Goal: Task Accomplishment & Management: Use online tool/utility

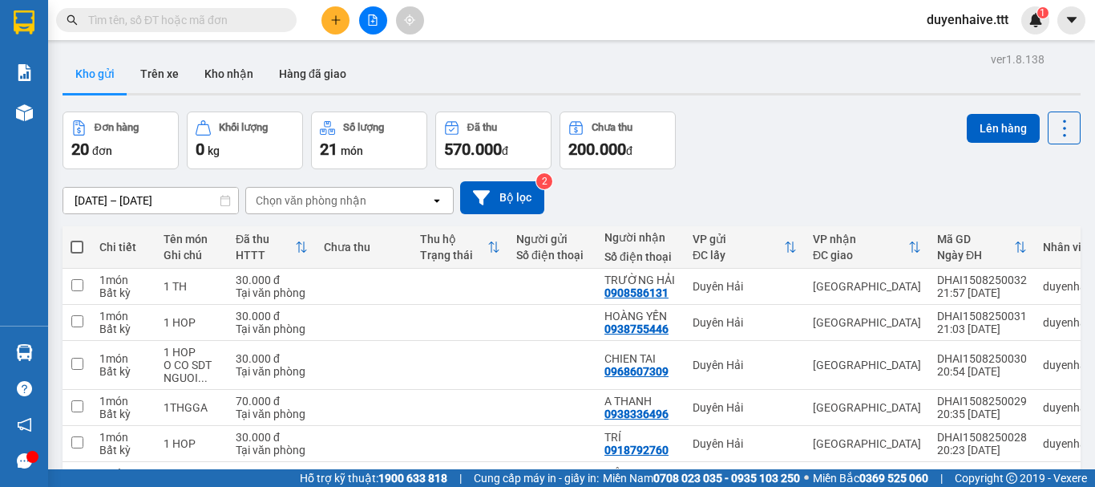
scroll to position [241, 0]
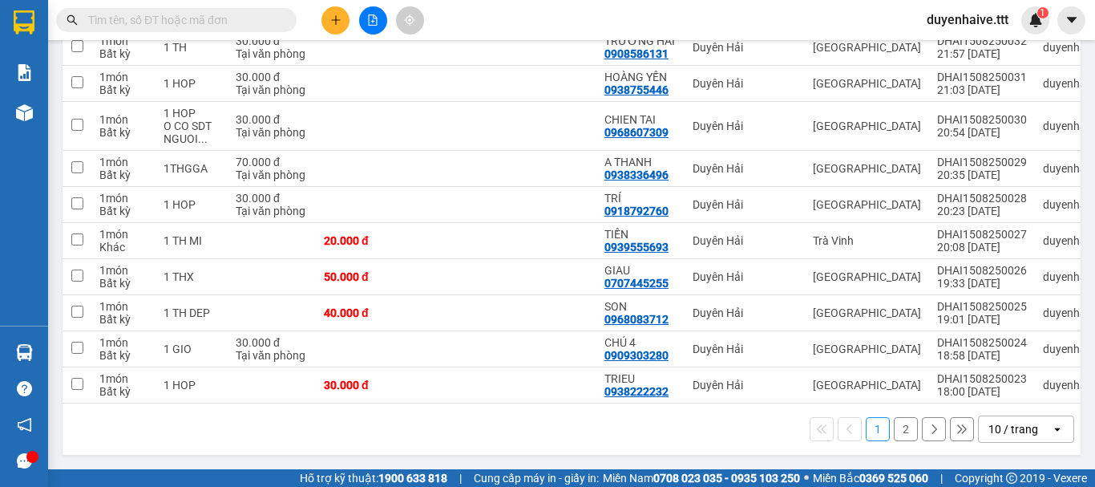
click at [1018, 437] on div "10 / trang" at bounding box center [1013, 429] width 50 height 16
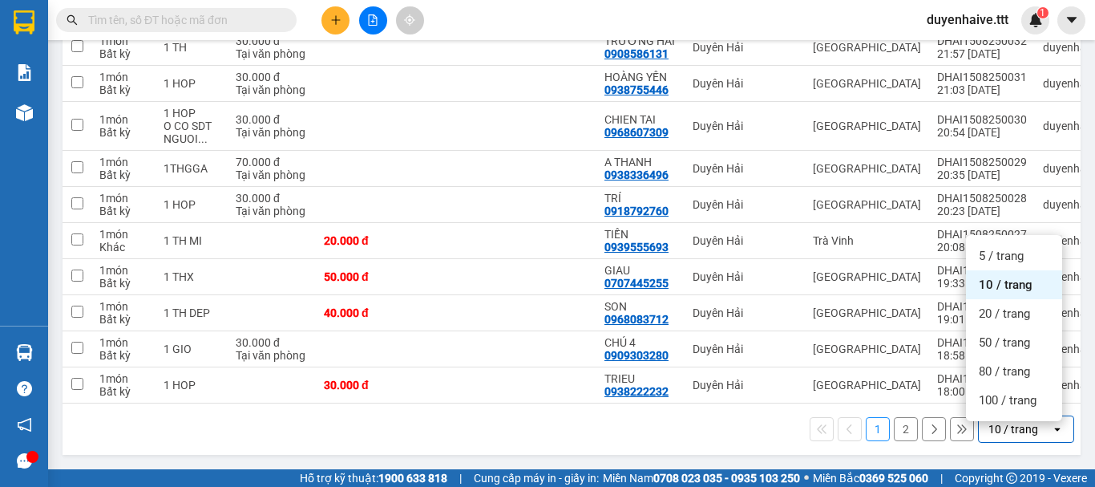
click at [1002, 414] on ul "5 / trang 10 / trang 20 / trang 50 / trang 80 / trang 100 / trang" at bounding box center [1014, 328] width 96 height 186
click at [1001, 401] on span "100 / trang" at bounding box center [1008, 400] width 58 height 16
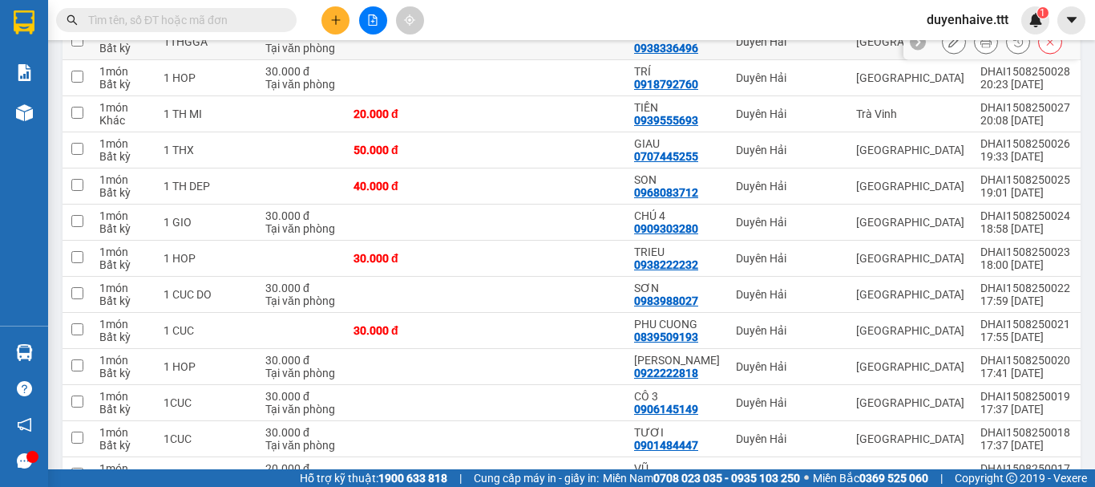
scroll to position [0, 0]
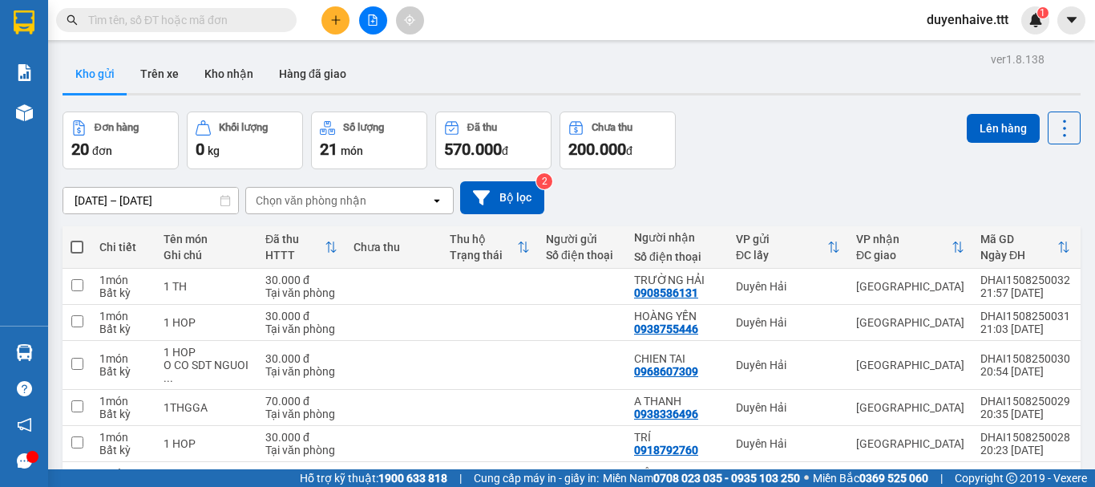
click at [74, 241] on span at bounding box center [77, 247] width 13 height 13
click at [77, 239] on input "checkbox" at bounding box center [77, 239] width 0 height 0
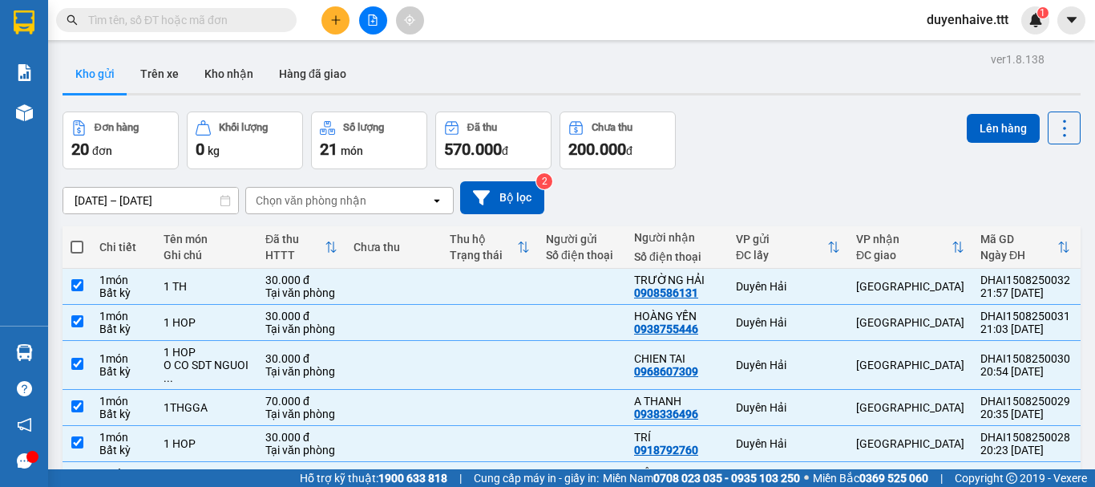
checkbox input "true"
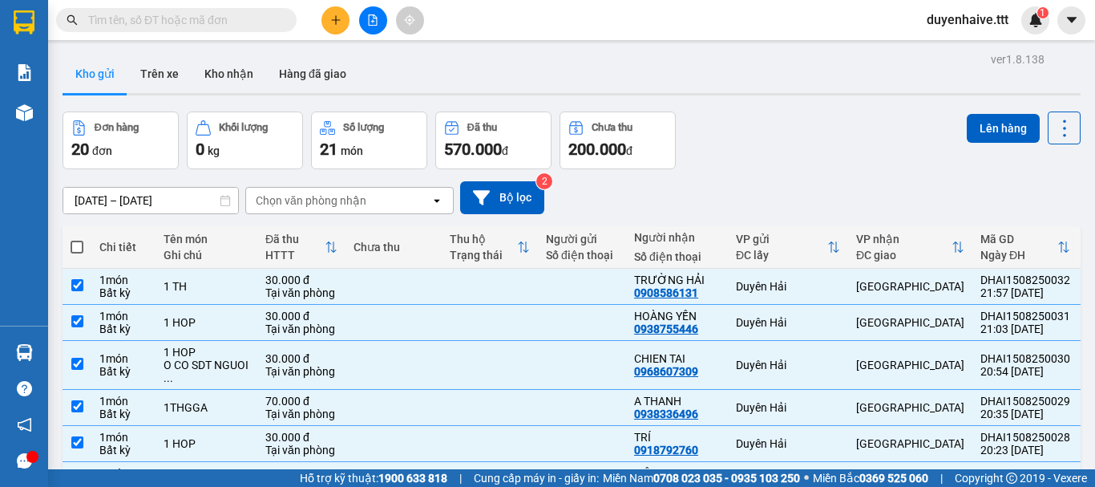
checkbox input "true"
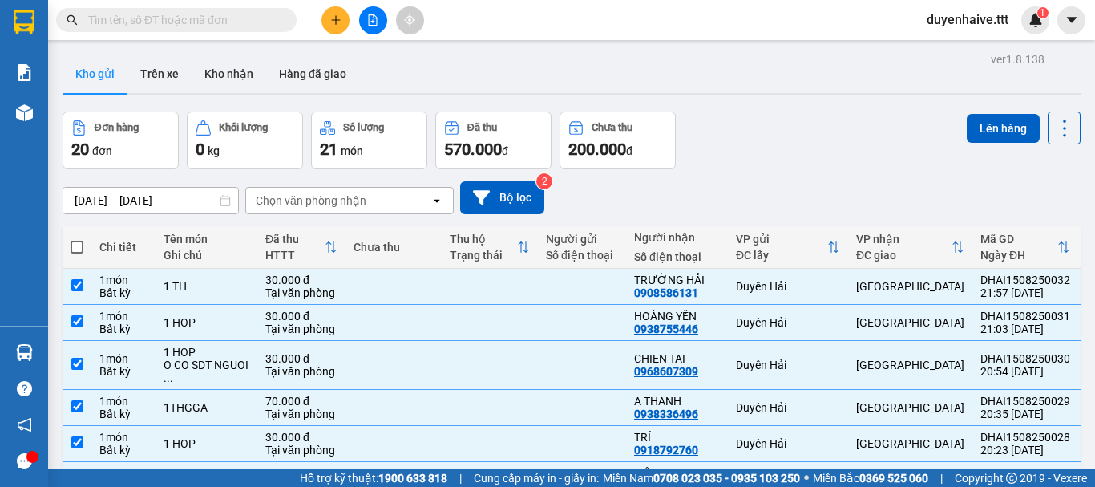
checkbox input "true"
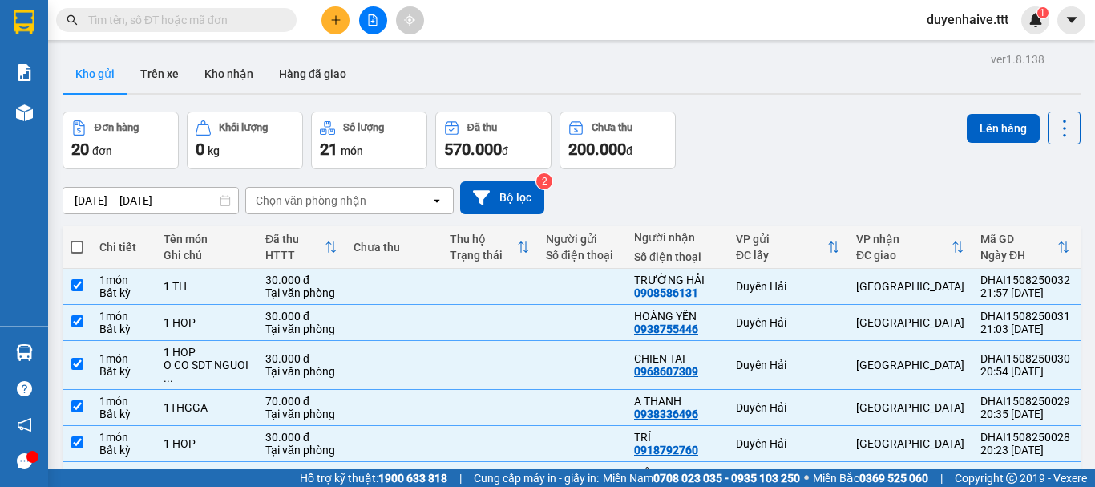
checkbox input "true"
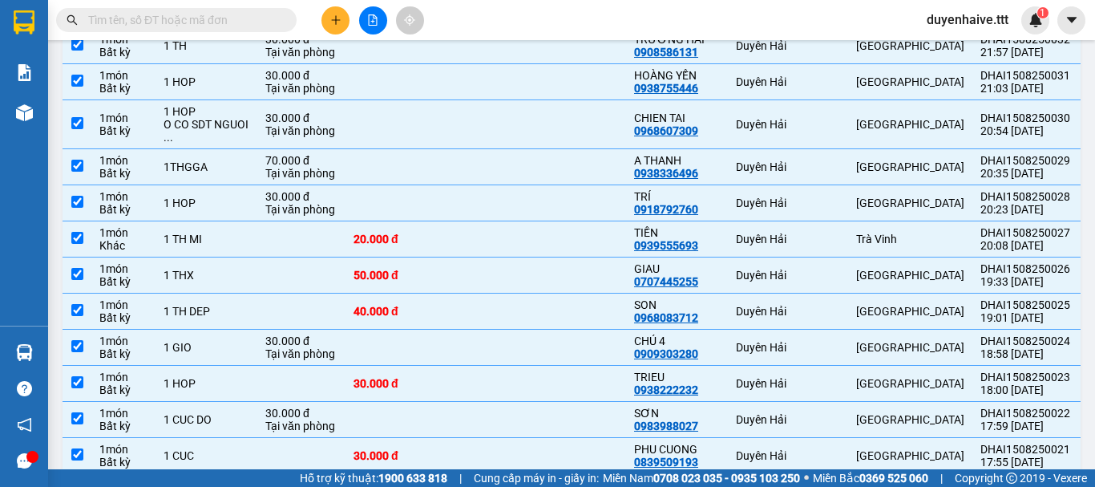
scroll to position [561, 0]
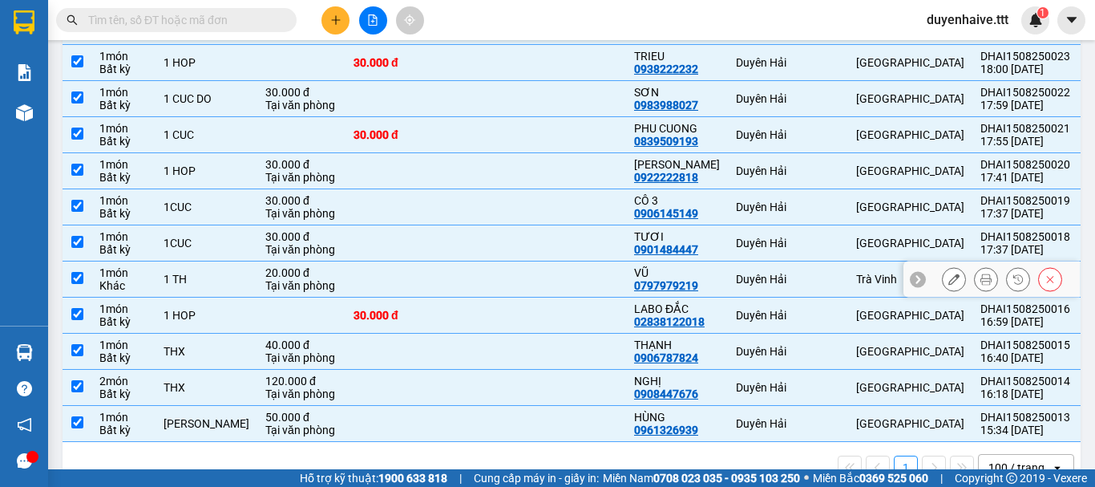
click at [80, 277] on input "checkbox" at bounding box center [77, 278] width 12 height 12
checkbox input "false"
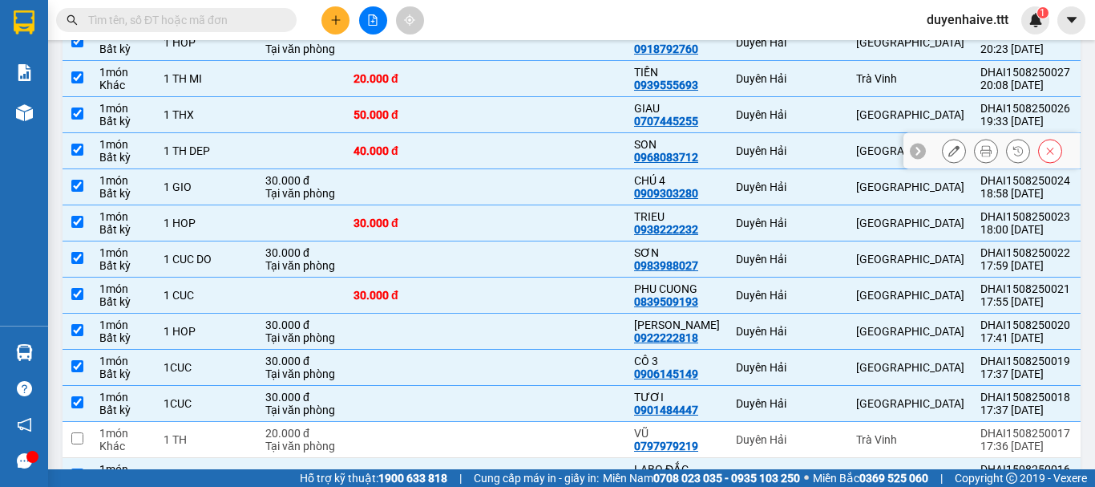
scroll to position [321, 0]
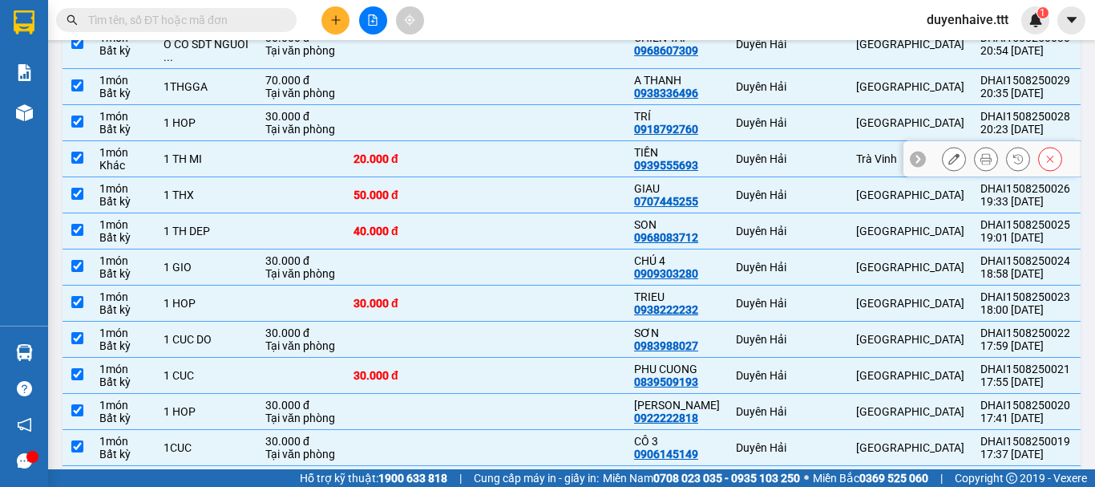
click at [75, 156] on input "checkbox" at bounding box center [77, 158] width 12 height 12
checkbox input "false"
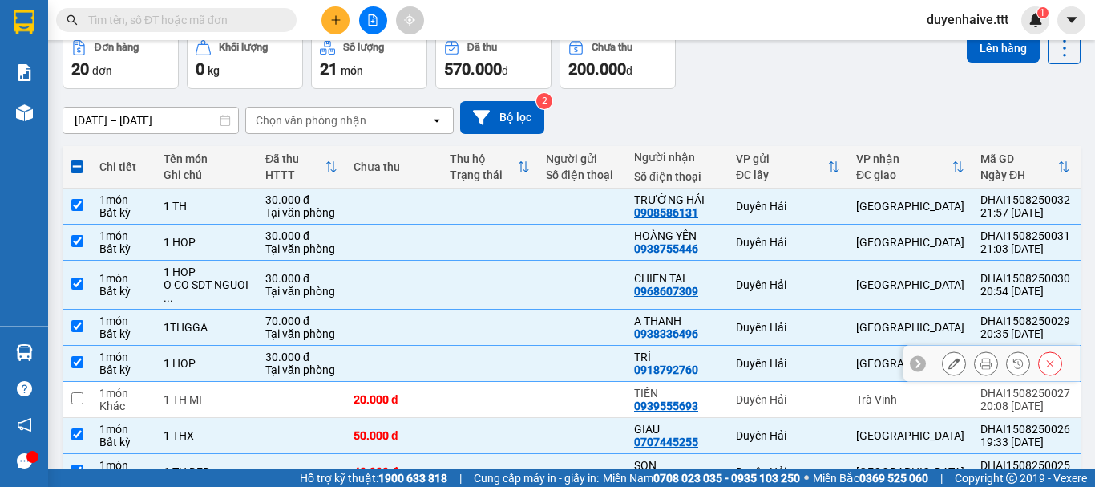
scroll to position [0, 0]
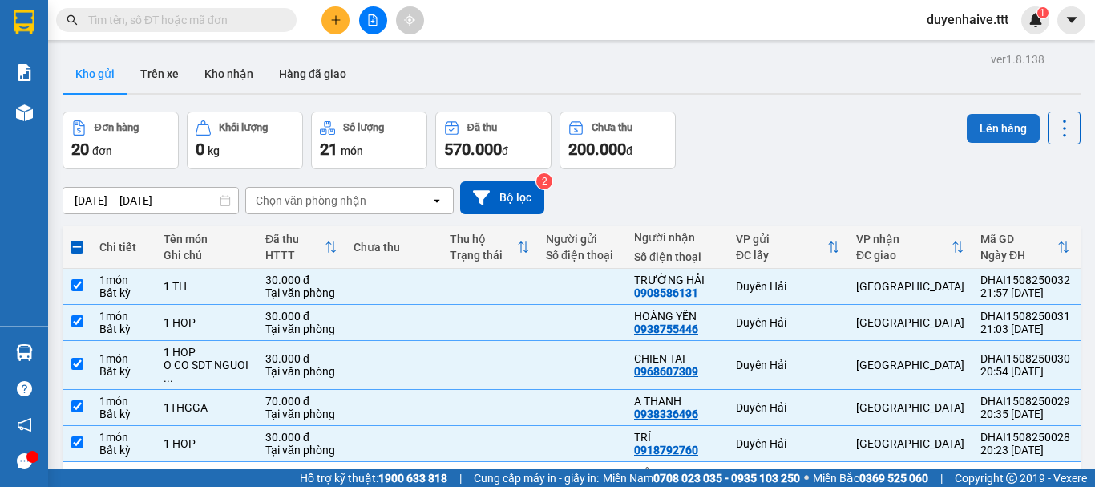
click at [972, 128] on button "Lên hàng" at bounding box center [1003, 128] width 73 height 29
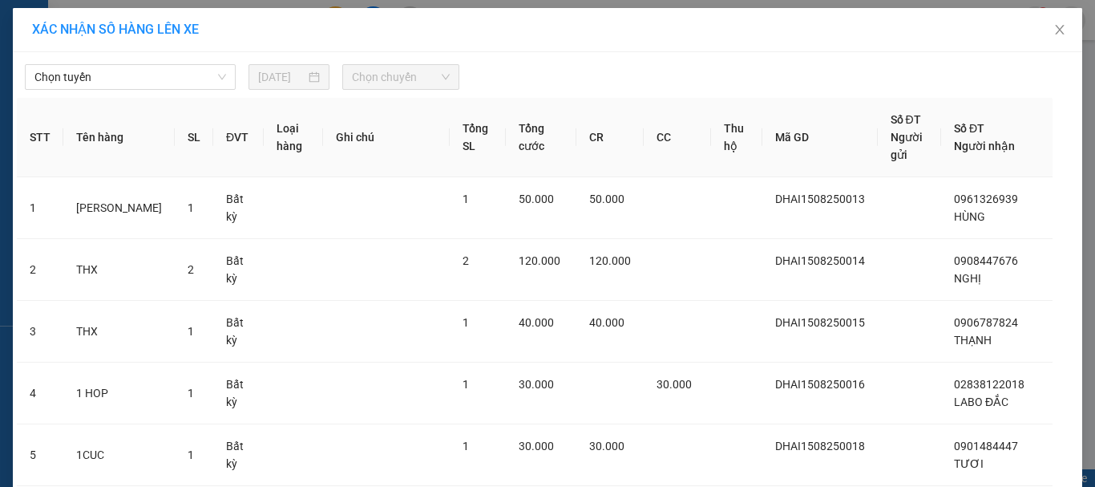
click at [90, 59] on div "Chọn tuyến [DATE] Chọn chuyến" at bounding box center [547, 73] width 1061 height 34
click at [85, 78] on span "Chọn tuyến" at bounding box center [130, 77] width 192 height 24
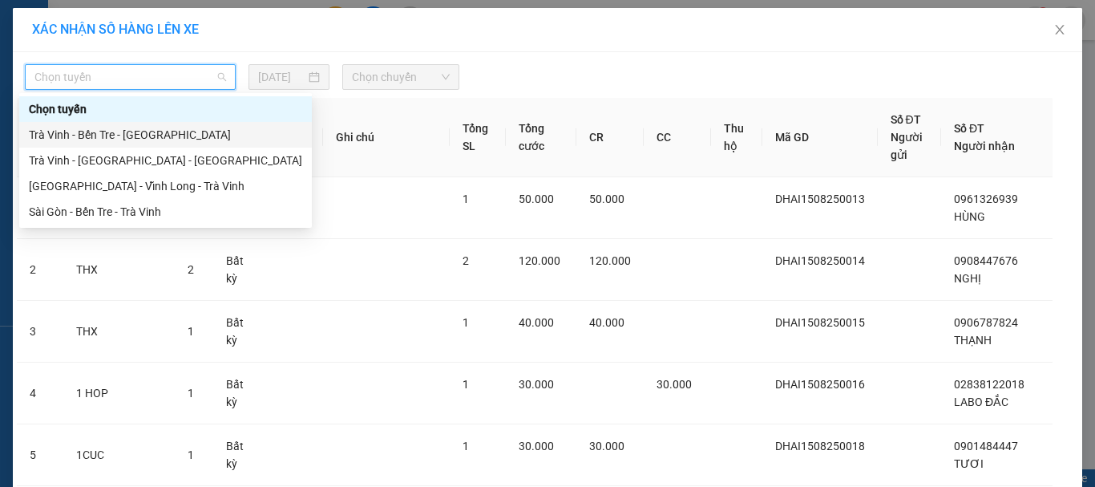
click at [119, 139] on div "Trà Vinh - Bến Tre - [GEOGRAPHIC_DATA]" at bounding box center [165, 135] width 273 height 18
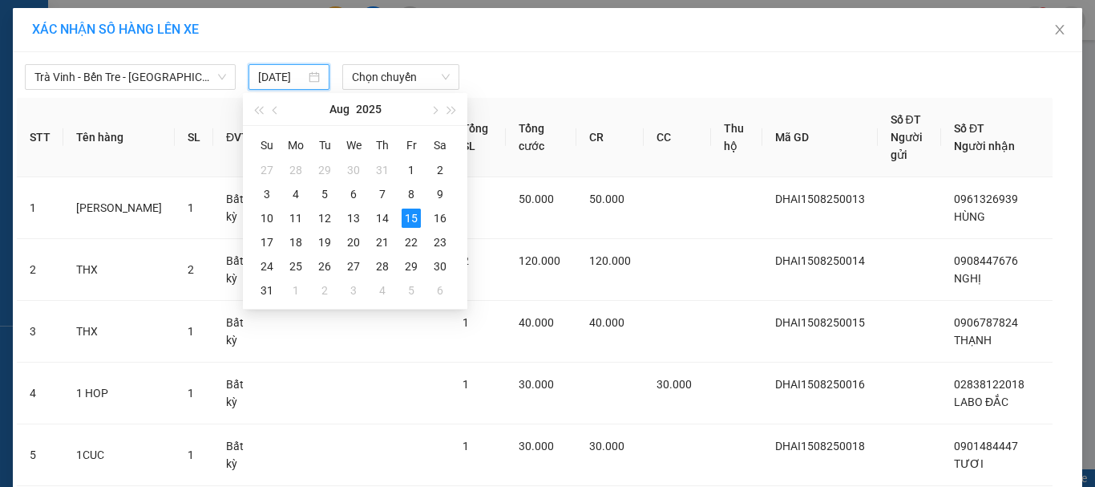
click at [258, 74] on input "[DATE]" at bounding box center [281, 77] width 46 height 18
click at [444, 220] on div "16" at bounding box center [440, 217] width 19 height 19
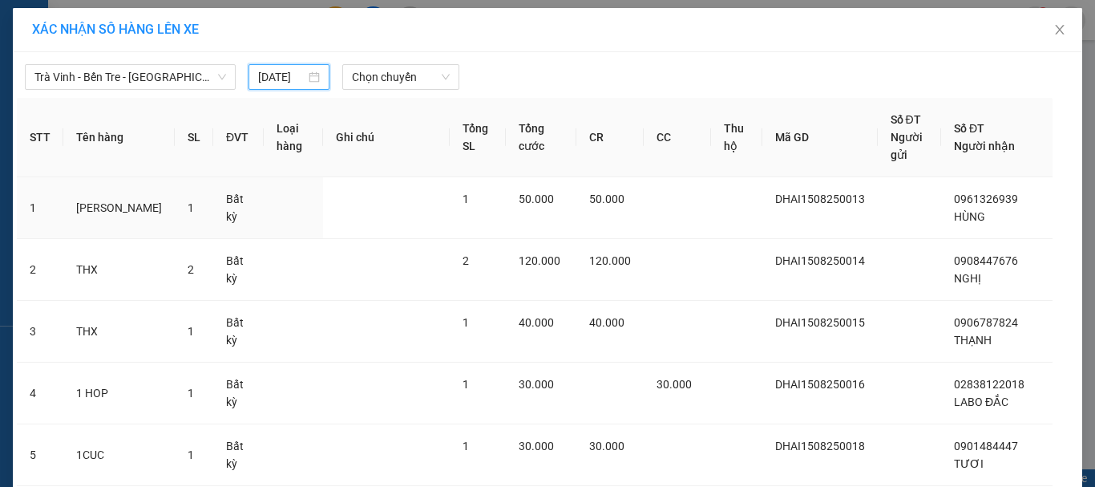
type input "[DATE]"
click at [366, 71] on span "Chọn chuyến" at bounding box center [401, 77] width 99 height 24
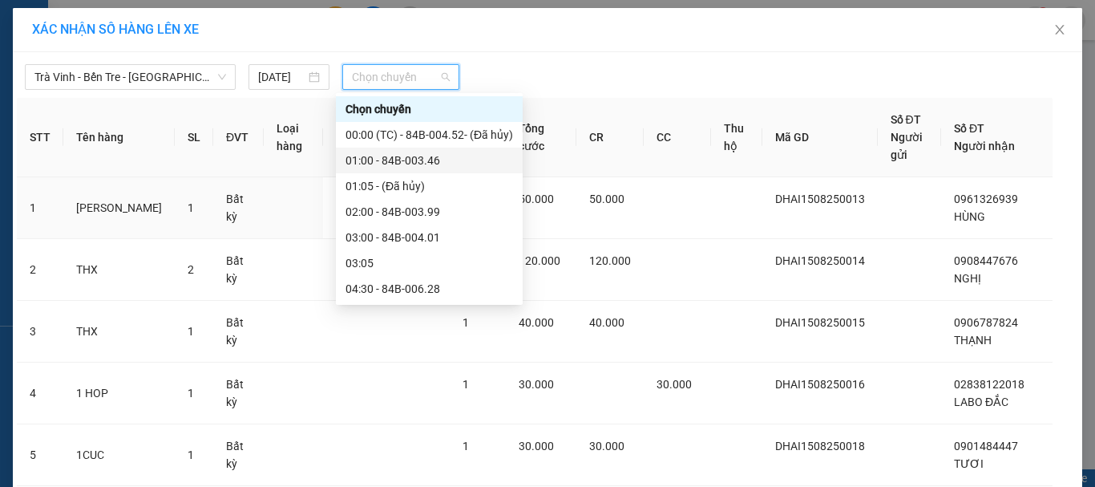
click at [408, 159] on div "01:00 - 84B-003.46" at bounding box center [430, 161] width 168 height 18
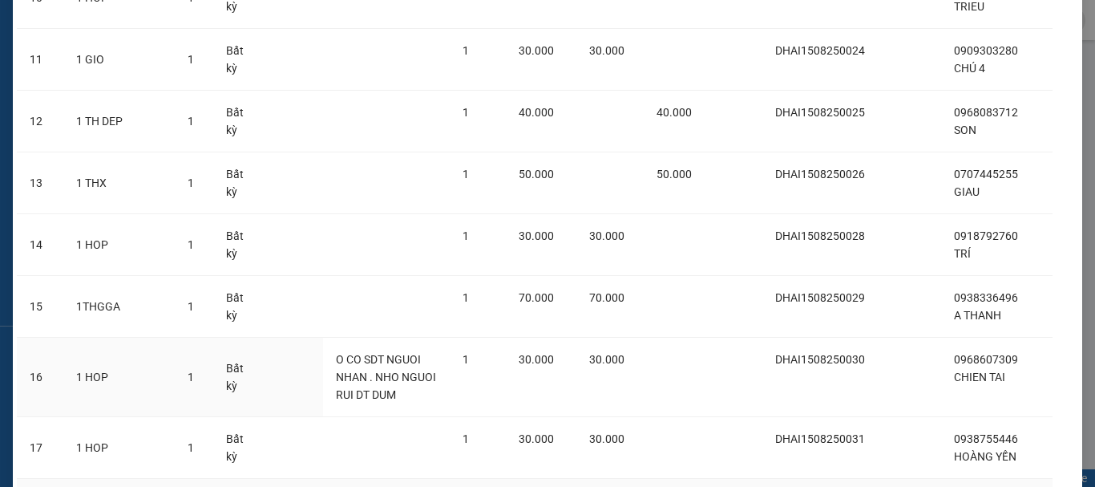
scroll to position [955, 0]
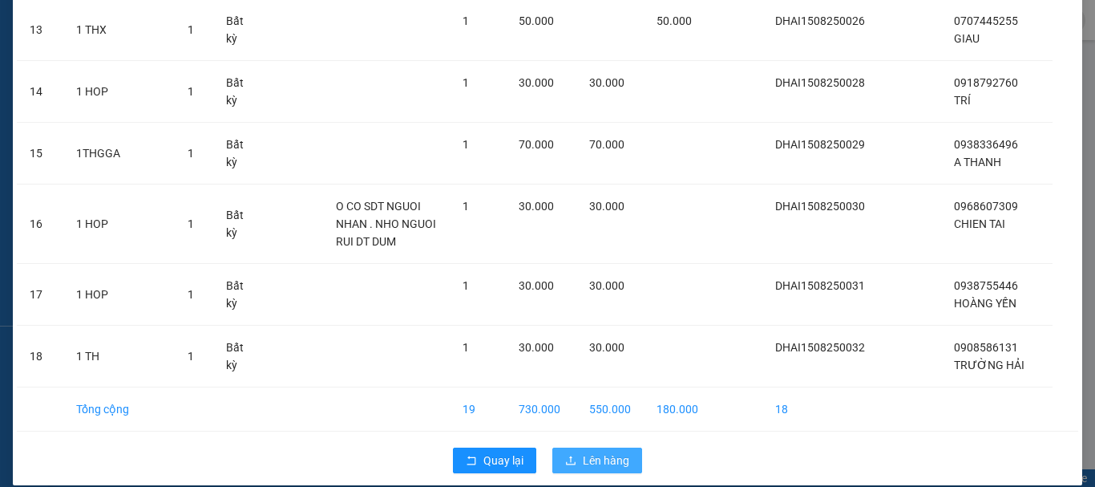
click at [607, 451] on span "Lên hàng" at bounding box center [606, 460] width 46 height 18
